Goal: Task Accomplishment & Management: Manage account settings

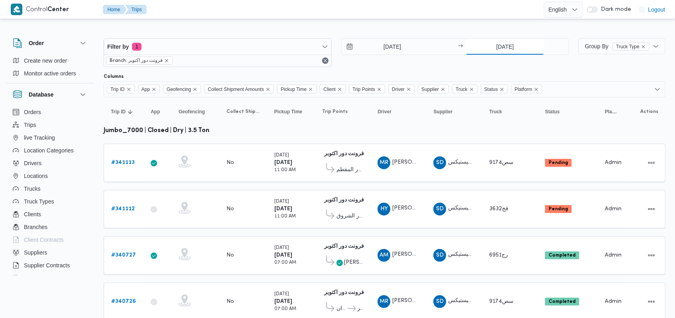
click at [285, 47] on input "[DATE]" at bounding box center [504, 47] width 79 height 16
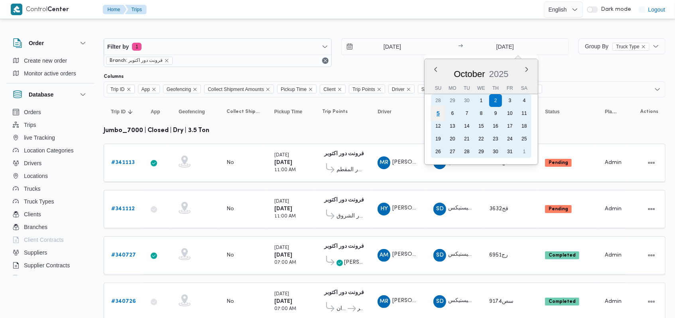
click at [285, 113] on div "5" at bounding box center [438, 113] width 15 height 15
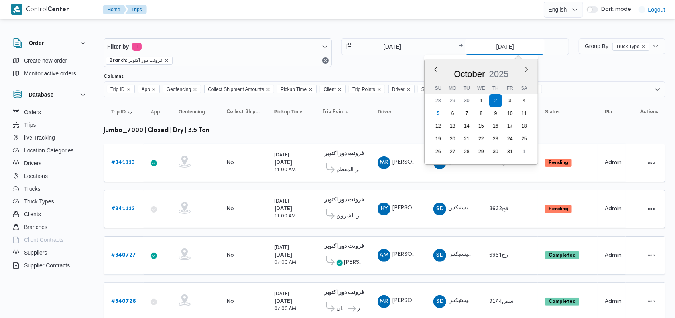
type input "[DATE]"
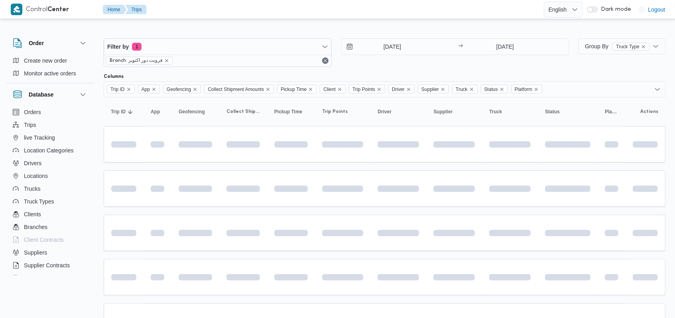
click at [285, 58] on div "[DATE] → [DATE]" at bounding box center [455, 52] width 228 height 29
click at [285, 53] on input "[DATE]" at bounding box center [387, 47] width 91 height 16
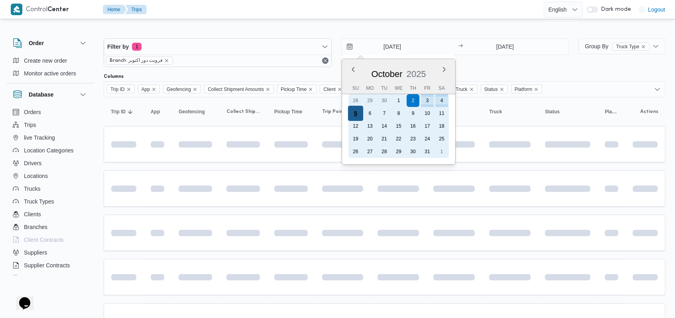
click at [285, 116] on div "5" at bounding box center [355, 113] width 15 height 15
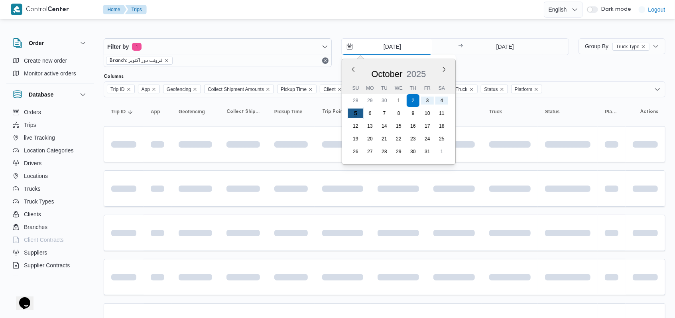
type input "[DATE]"
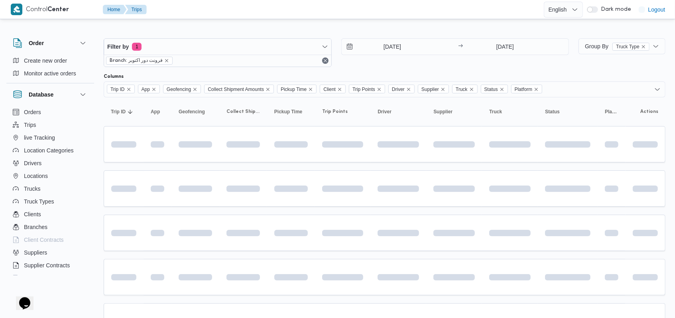
click at [285, 75] on div "Columns" at bounding box center [385, 76] width 562 height 6
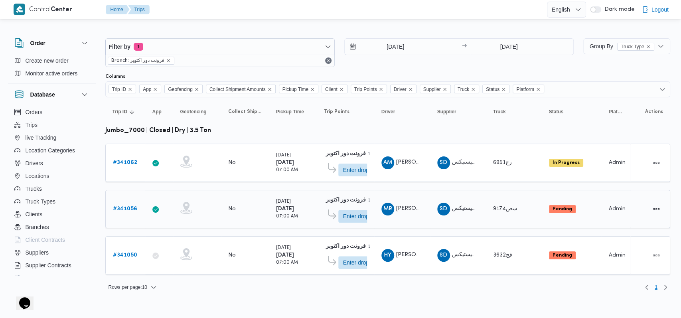
click at [124, 207] on b "# 341056" at bounding box center [125, 208] width 24 height 5
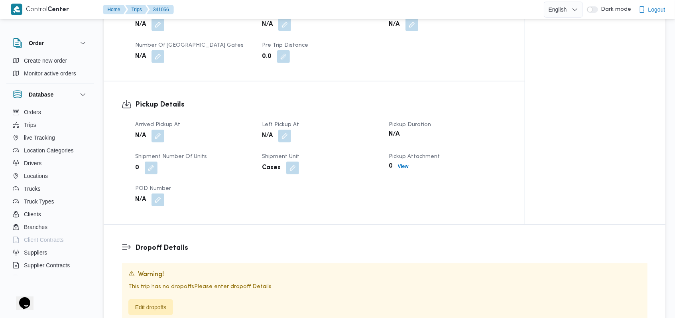
scroll to position [425, 0]
click at [155, 132] on button "button" at bounding box center [158, 134] width 13 height 13
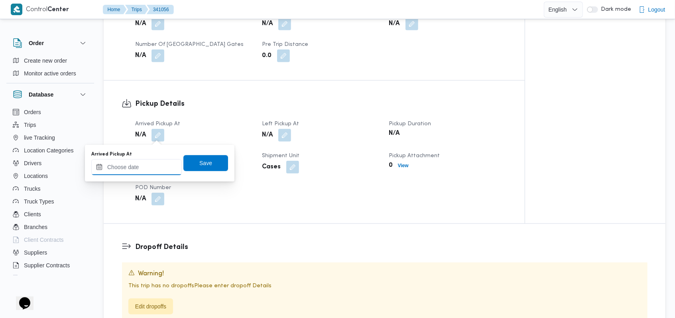
click at [146, 171] on input "Arrived Pickup At" at bounding box center [136, 167] width 91 height 16
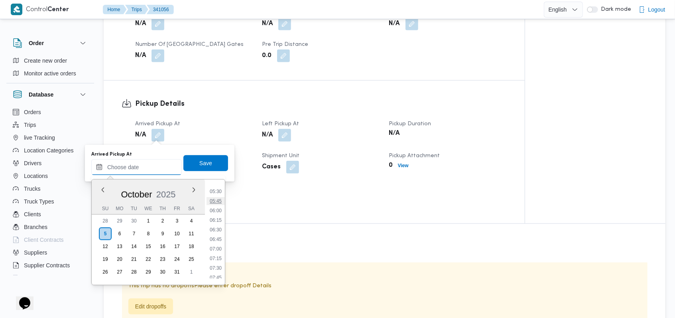
scroll to position [156, 0]
click at [221, 206] on li "04:30" at bounding box center [216, 206] width 18 height 8
type input "[DATE] 04:30"
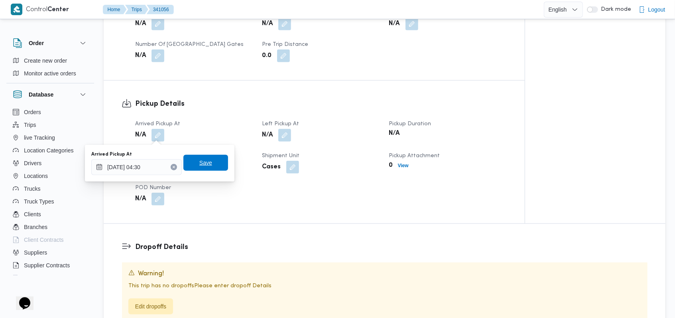
click at [211, 169] on span "Save" at bounding box center [205, 163] width 45 height 16
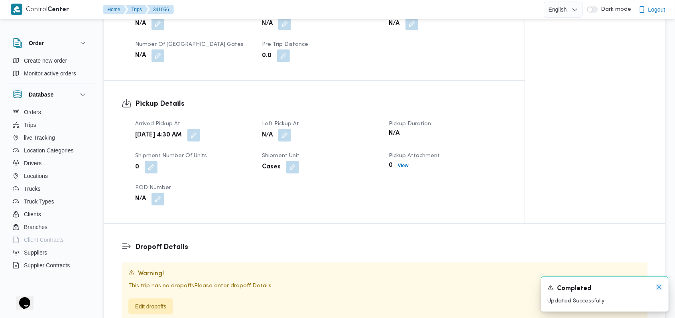
click at [285, 289] on icon "Dismiss toast" at bounding box center [659, 287] width 4 height 4
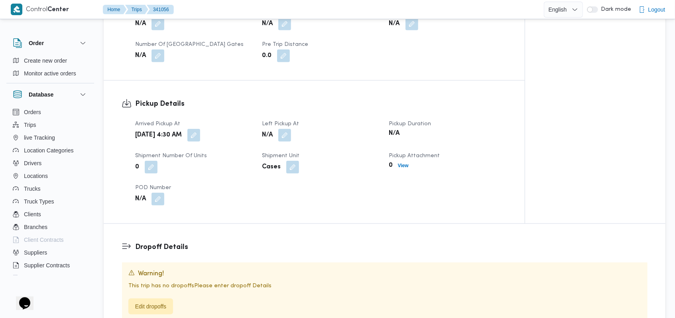
scroll to position [53, 0]
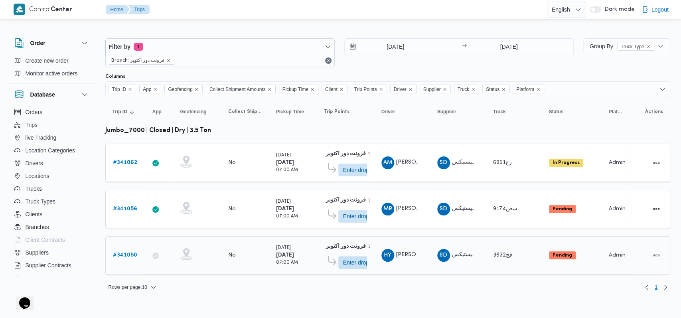
click at [125, 252] on b "# 341050" at bounding box center [125, 254] width 24 height 5
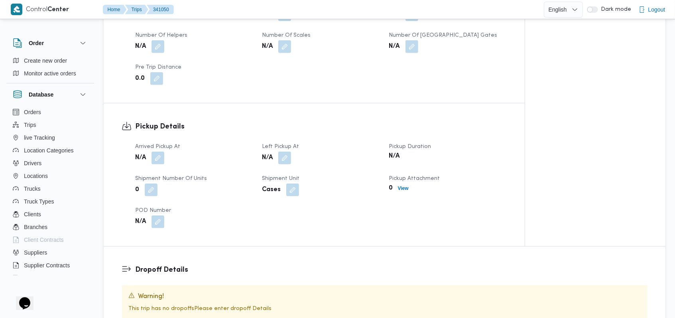
scroll to position [425, 0]
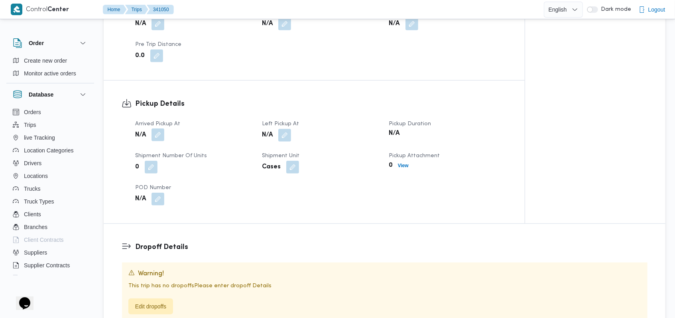
click at [161, 134] on button "button" at bounding box center [158, 134] width 13 height 13
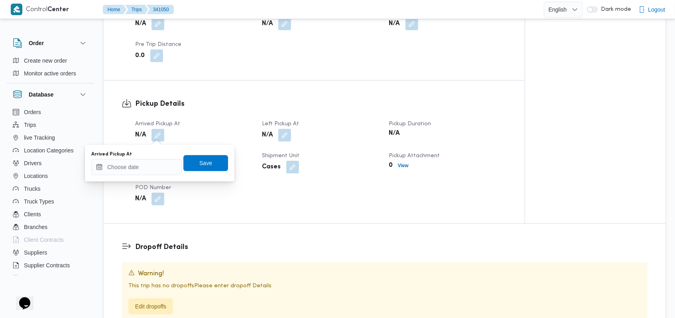
click at [144, 177] on div "You are in a dialog. To close this dialog, hit escape. Arrived Pickup At Save" at bounding box center [160, 163] width 150 height 37
click at [150, 169] on input "Arrived Pickup At" at bounding box center [136, 167] width 91 height 16
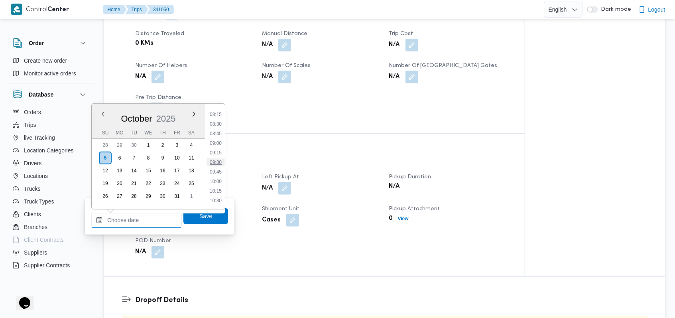
scroll to position [156, 0]
click at [220, 146] on li "05:00" at bounding box center [216, 150] width 18 height 8
type input "[DATE] 05:00"
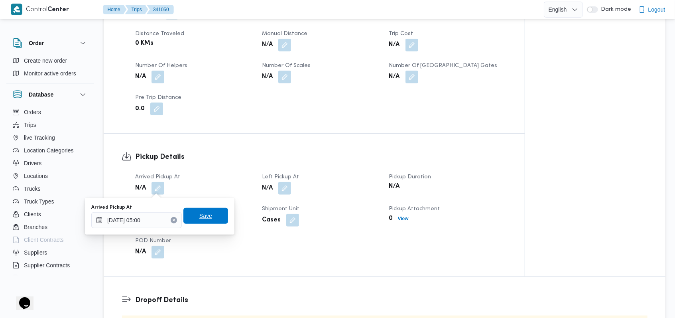
click at [204, 217] on span "Save" at bounding box center [205, 216] width 13 height 10
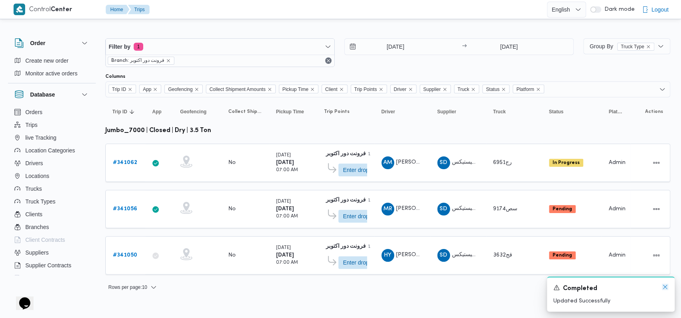
click at [285, 287] on icon "Dismiss toast" at bounding box center [665, 287] width 6 height 6
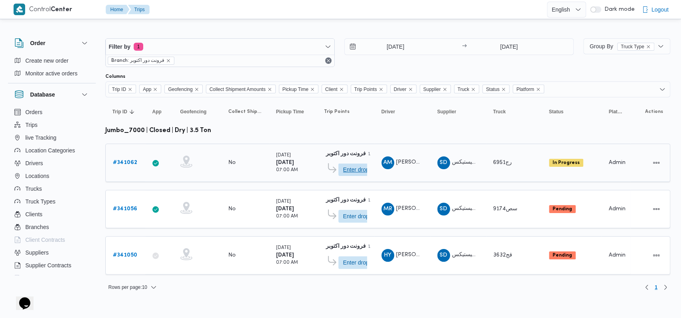
click at [285, 167] on span "Enter dropoff details" at bounding box center [360, 169] width 35 height 13
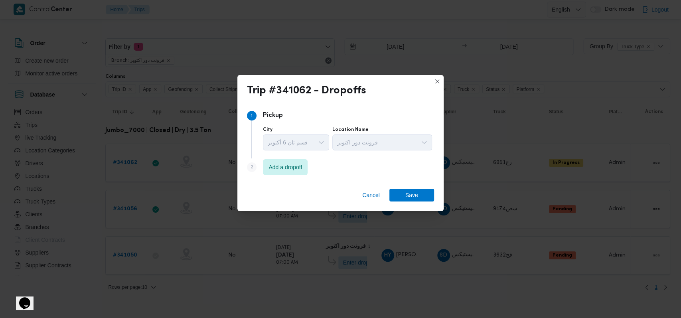
click at [285, 175] on div "Step 2 is disabled 2 Add a dropoff" at bounding box center [340, 168] width 187 height 21
click at [285, 173] on div "Step 2 is disabled 2 Add a dropoff" at bounding box center [340, 168] width 187 height 21
click at [285, 168] on span "Add a dropoff" at bounding box center [284, 167] width 33 height 10
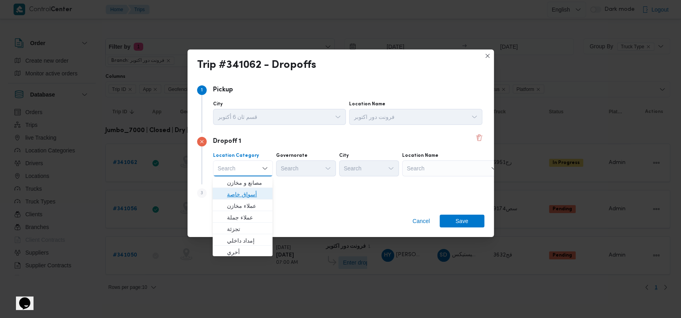
click at [256, 190] on span "أسواق خاصة" at bounding box center [247, 194] width 41 height 10
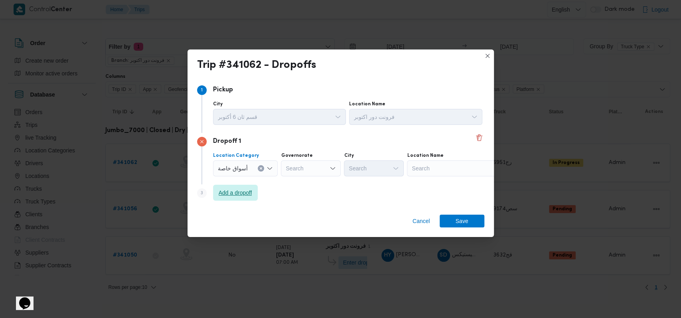
click at [254, 190] on span "Add a dropoff" at bounding box center [235, 193] width 45 height 16
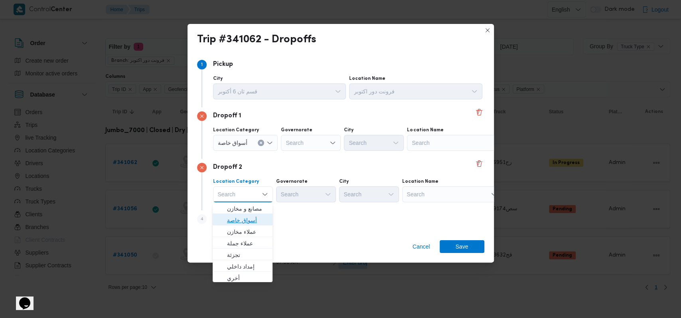
click at [244, 218] on span "أسواق خاصة" at bounding box center [247, 220] width 41 height 10
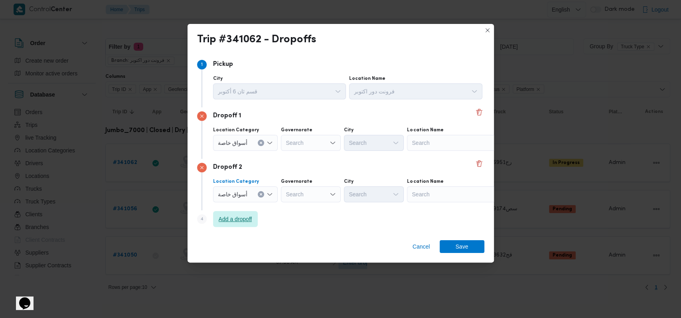
click at [244, 218] on span "Add a dropoff" at bounding box center [235, 219] width 33 height 10
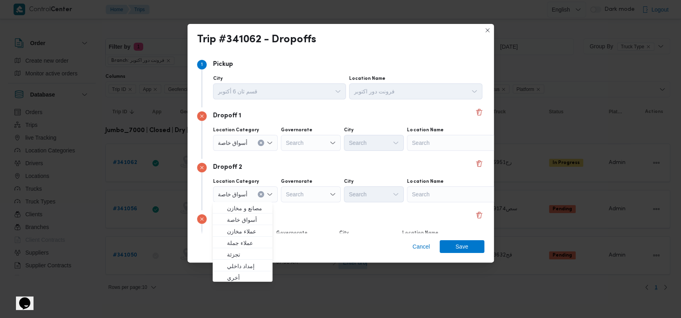
scroll to position [51, 0]
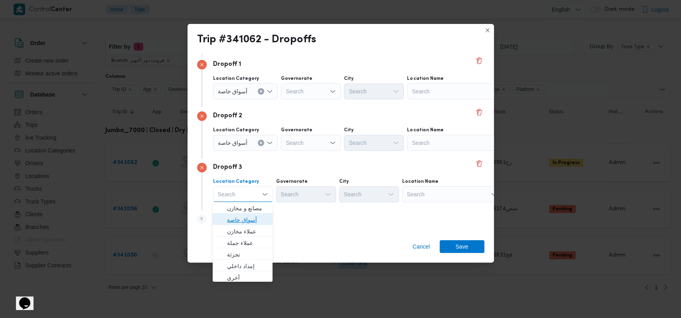
click at [253, 220] on span "أسواق خاصة" at bounding box center [247, 220] width 41 height 10
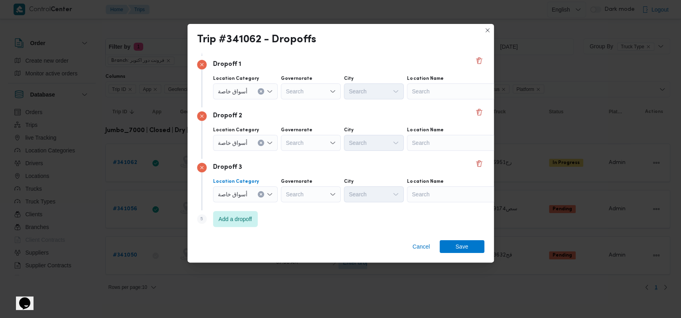
click at [285, 159] on div "Dropoff 3 Location Category أسواق خاصة Combo box. Selected. أسواق خاصة. Press B…" at bounding box center [340, 184] width 287 height 51
click at [285, 87] on div "Search" at bounding box center [457, 91] width 100 height 16
type input "ا"
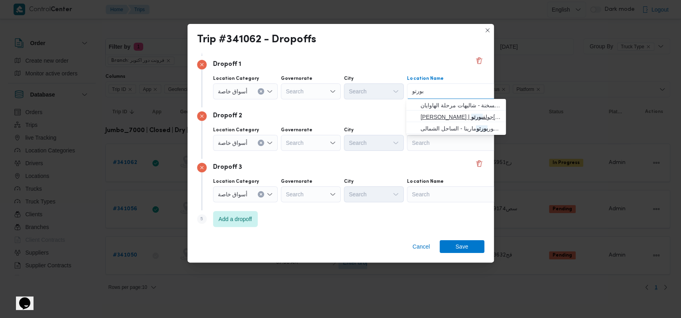
type input "بورتو"
drag, startPoint x: 446, startPoint y: 113, endPoint x: 442, endPoint y: 124, distance: 11.3
click at [285, 113] on span "[PERSON_NAME] | [PERSON_NAME] | مدينة [GEOGRAPHIC_DATA]" at bounding box center [460, 117] width 81 height 10
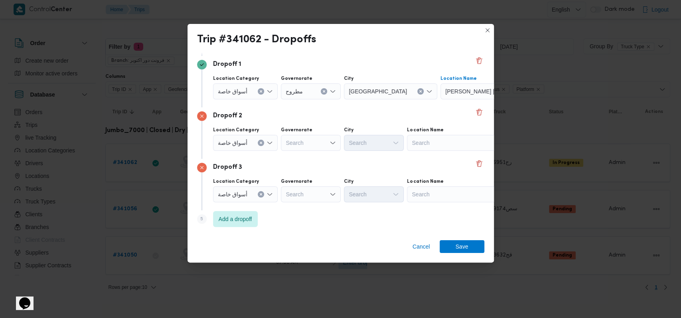
click at [285, 145] on div "Search" at bounding box center [457, 143] width 100 height 16
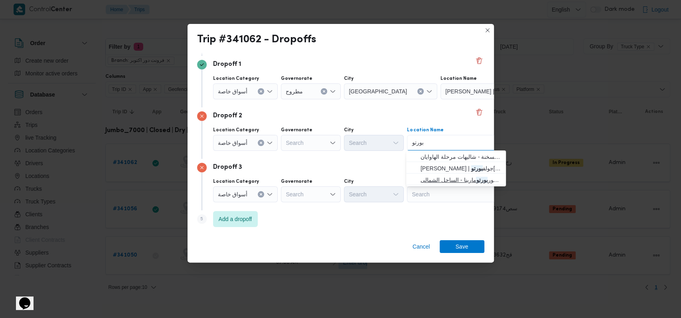
type input "بورتو"
click at [285, 176] on span "كارفور بورتو مارينا - الساحل الشمالى | Carrefour Market | null" at bounding box center [460, 180] width 81 height 10
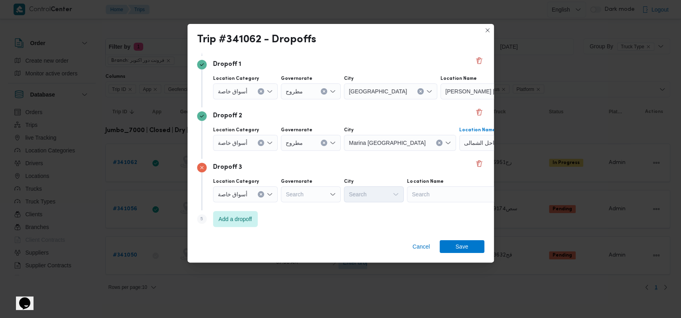
click at [285, 194] on div "Search" at bounding box center [457, 194] width 100 height 16
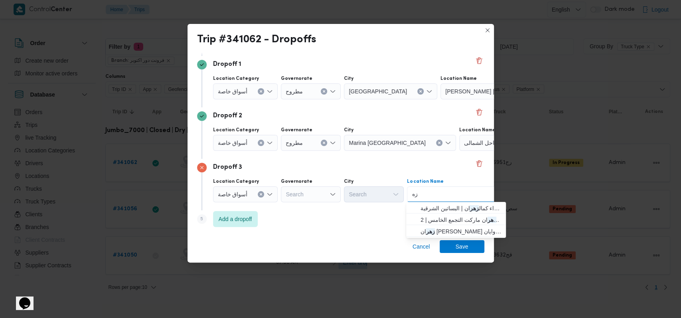
type input "ز"
type input "ق"
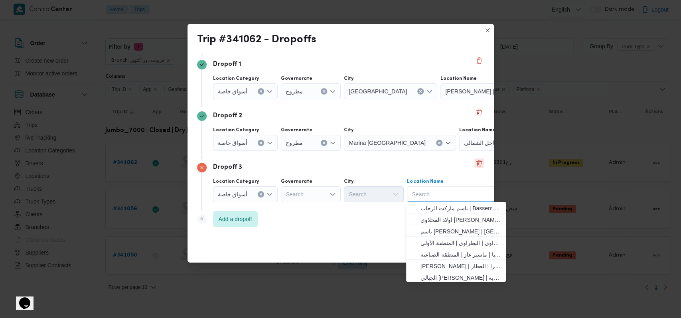
click at [285, 165] on button "Delete" at bounding box center [479, 163] width 10 height 10
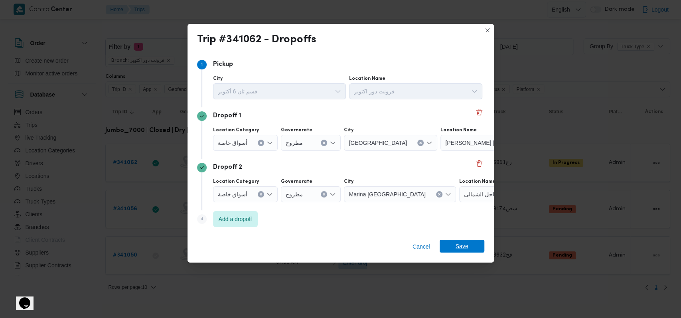
click at [285, 245] on span "Save" at bounding box center [461, 246] width 13 height 13
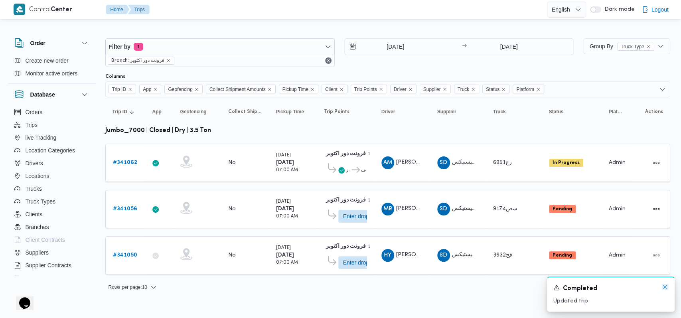
click at [285, 289] on icon "Dismiss toast" at bounding box center [665, 287] width 6 height 6
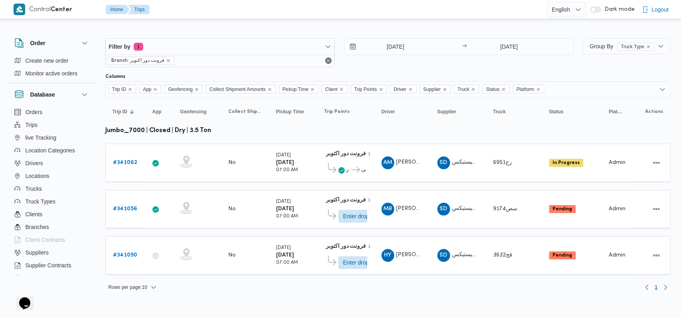
click at [285, 291] on div "Rows per page : 10 1" at bounding box center [387, 287] width 574 height 19
